Goal: Information Seeking & Learning: Learn about a topic

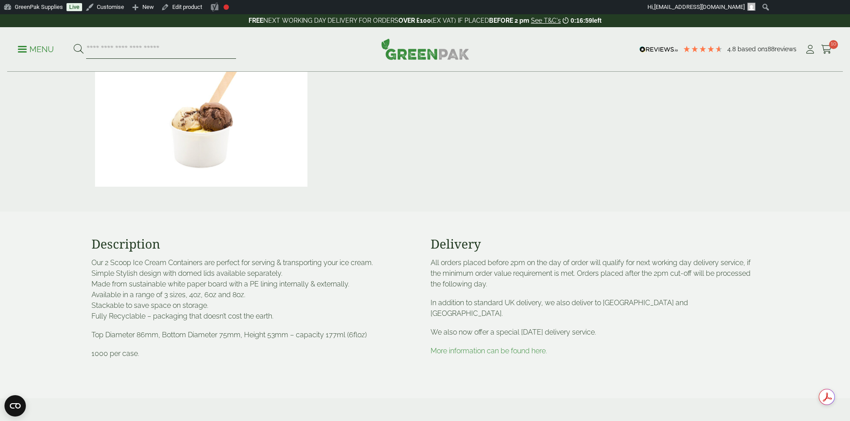
click at [136, 53] on input "search" at bounding box center [161, 49] width 150 height 19
type input "*********"
click at [74, 44] on button at bounding box center [79, 50] width 10 height 12
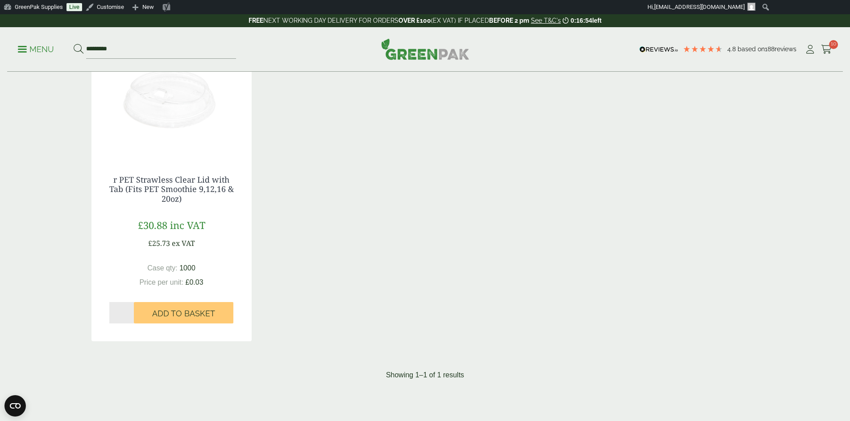
scroll to position [178, 0]
click at [186, 192] on link "r PET Strawless Clear Lid with Tab (Fits PET Smoothie 9,12,16 & 20oz)" at bounding box center [171, 187] width 124 height 30
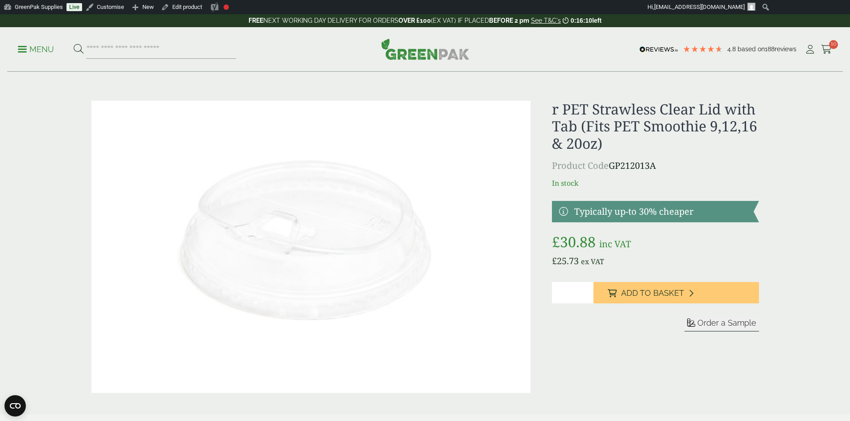
drag, startPoint x: 609, startPoint y: 148, endPoint x: 602, endPoint y: 143, distance: 9.0
click at [602, 143] on h1 "r PET Strawless Clear Lid with Tab (Fits PET Smoothie 9,12,16 & 20oz)" at bounding box center [655, 126] width 206 height 51
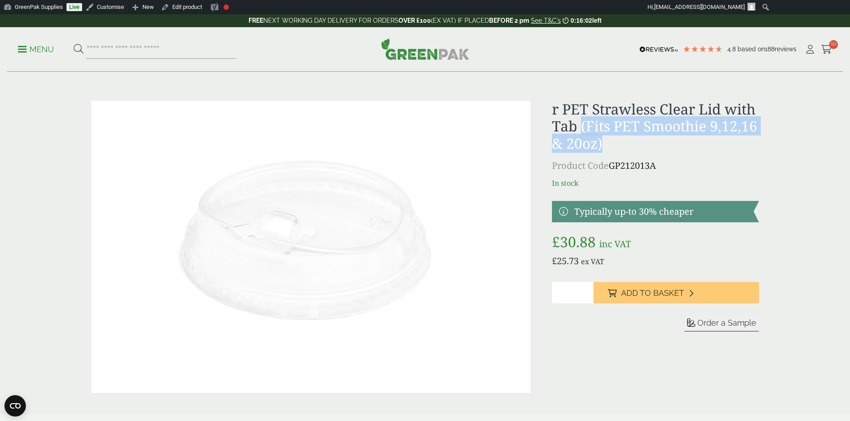
drag, startPoint x: 603, startPoint y: 144, endPoint x: 580, endPoint y: 121, distance: 32.2
click at [580, 121] on h1 "r PET Strawless Clear Lid with Tab (Fits PET Smoothie 9,12,16 & 20oz)" at bounding box center [655, 126] width 206 height 51
click at [697, 148] on h1 "r PET Strawless Clear Lid with Tab (Fits PET Smoothie 9,12,16 & 20oz)" at bounding box center [655, 126] width 206 height 51
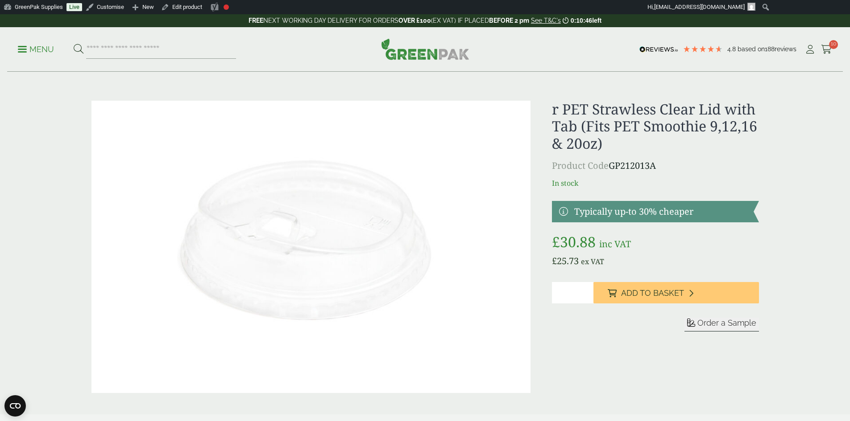
drag, startPoint x: 669, startPoint y: 169, endPoint x: 601, endPoint y: 141, distance: 73.6
click at [601, 141] on div "r PET Strawless Clear Lid with Tab (Fits PET Smoothie 9,12,16 & 20oz) Product C…" at bounding box center [655, 247] width 206 height 293
click at [613, 139] on h1 "r PET Strawless Clear Lid with Tab (Fits PET Smoothie 9,12,16 & 20oz)" at bounding box center [655, 126] width 206 height 51
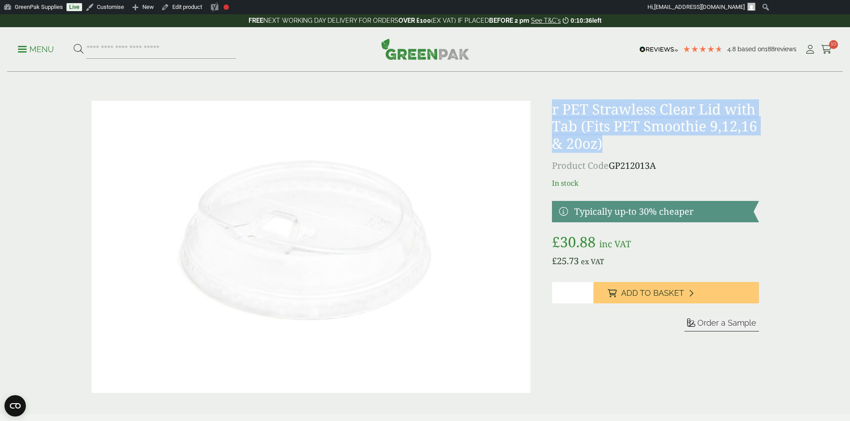
drag, startPoint x: 608, startPoint y: 144, endPoint x: 552, endPoint y: 112, distance: 64.7
click at [552, 112] on h1 "r PET Strawless Clear Lid with Tab (Fits PET Smoothie 9,12,16 & 20oz)" at bounding box center [655, 126] width 206 height 51
click at [616, 145] on h1 "r PET Strawless Clear Lid with Tab (Fits PET Smoothie 9,12,16 & 20oz)" at bounding box center [655, 126] width 206 height 51
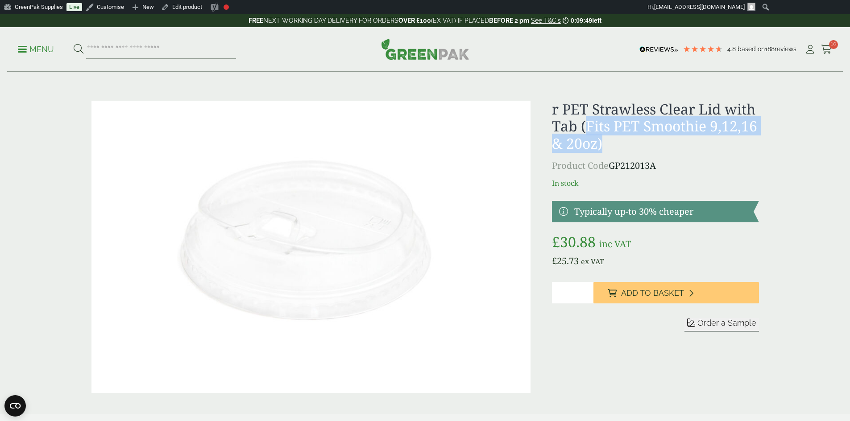
drag, startPoint x: 603, startPoint y: 142, endPoint x: 589, endPoint y: 133, distance: 17.4
click at [589, 133] on h1 "r PET Strawless Clear Lid with Tab (Fits PET Smoothie 9,12,16 & 20oz)" at bounding box center [655, 126] width 206 height 51
click at [648, 139] on h1 "r PET Strawless Clear Lid with Tab (Fits PET Smoothie 9,12,16 & 20oz)" at bounding box center [655, 126] width 206 height 51
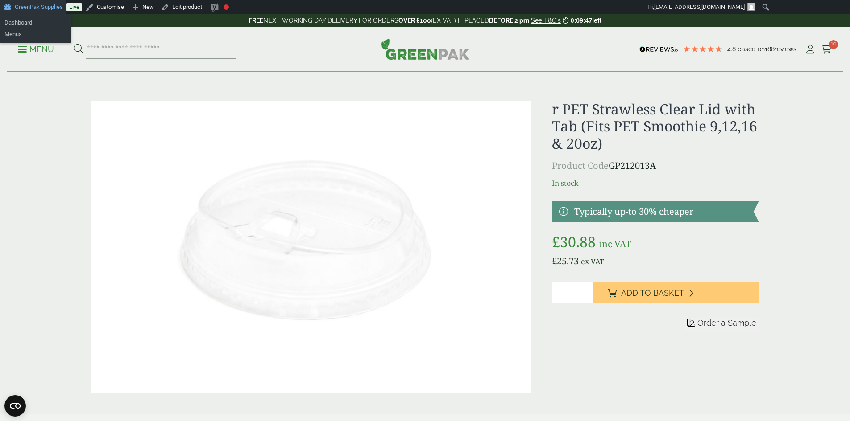
click at [26, 3] on link "GreenPak Supplies" at bounding box center [33, 7] width 66 height 14
